Goal: Transaction & Acquisition: Purchase product/service

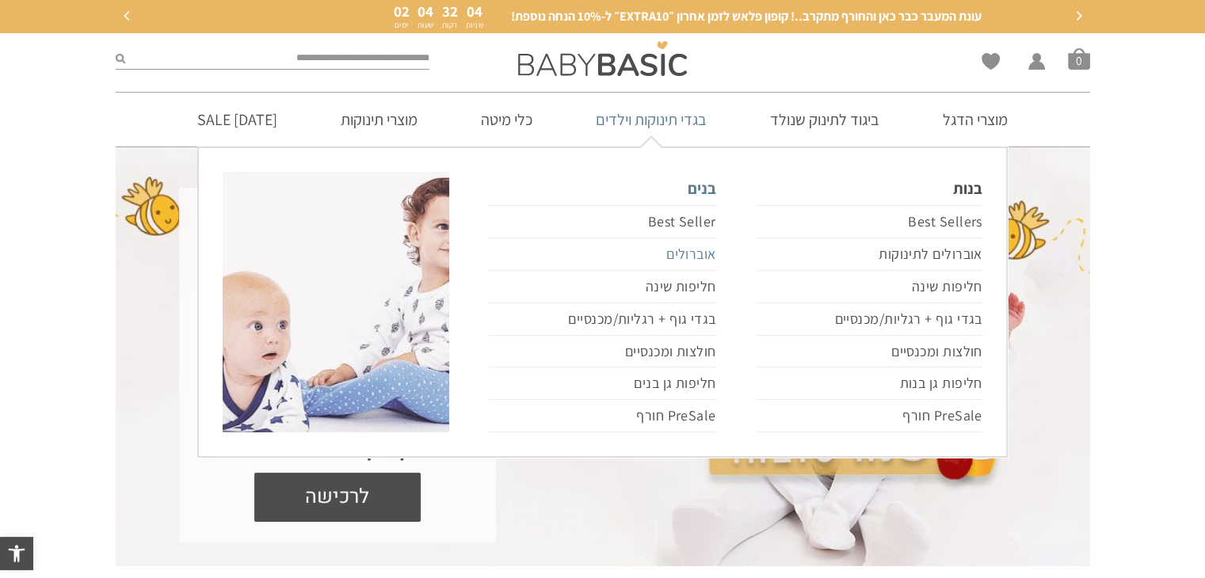
click at [688, 243] on link "אוברולים" at bounding box center [602, 254] width 227 height 32
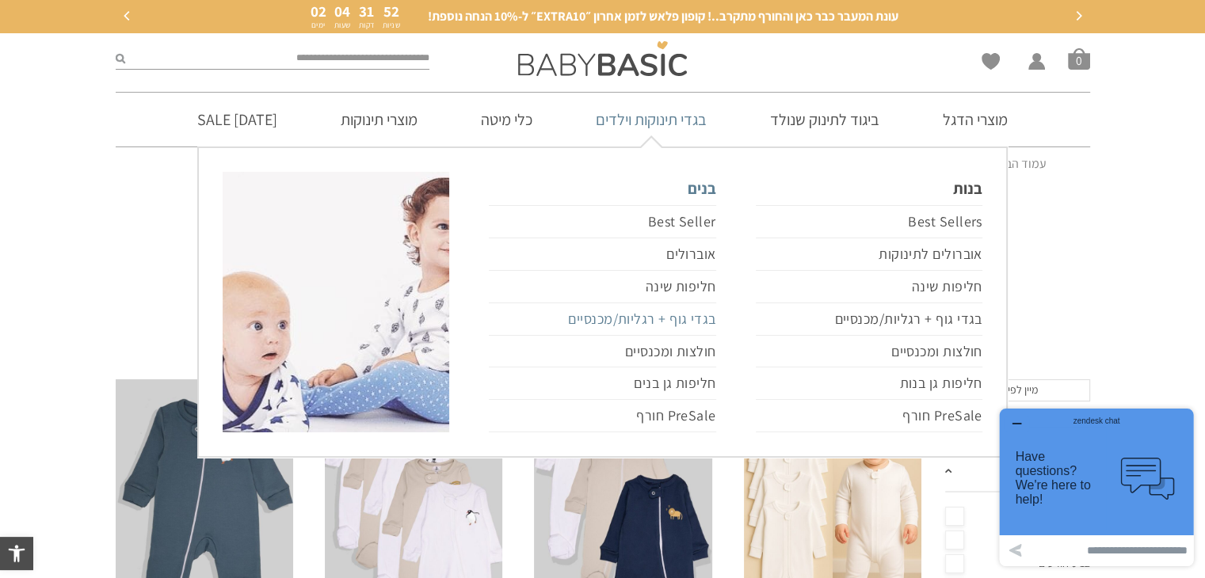
click at [681, 324] on link "בגדי גוף + רגליות/מכנסיים" at bounding box center [602, 319] width 227 height 32
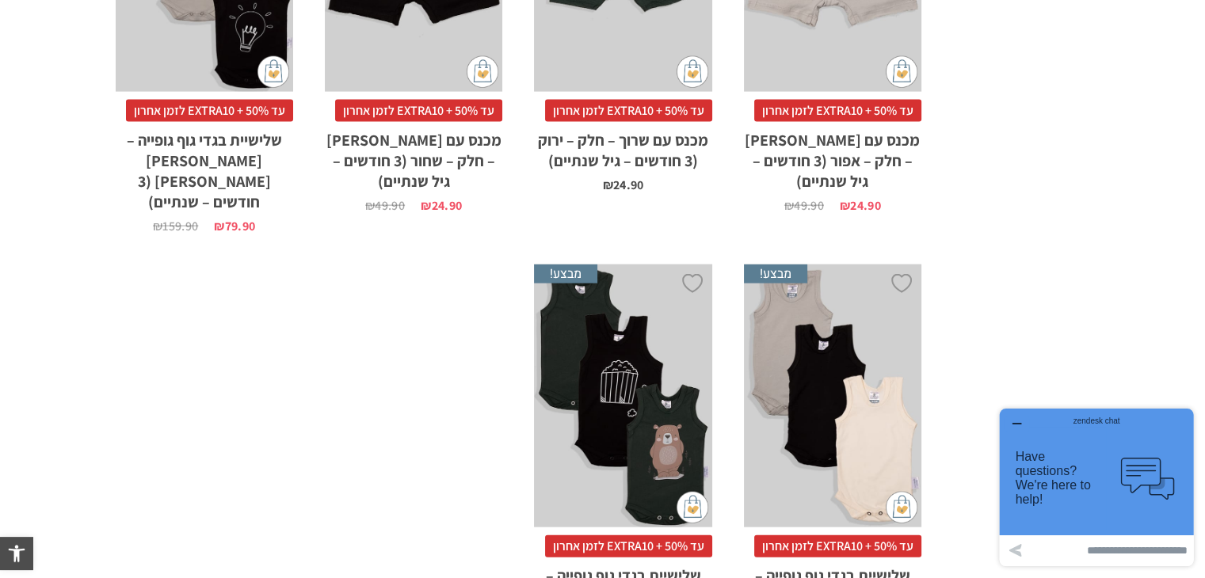
scroll to position [4232, 0]
